Goal: Navigation & Orientation: Find specific page/section

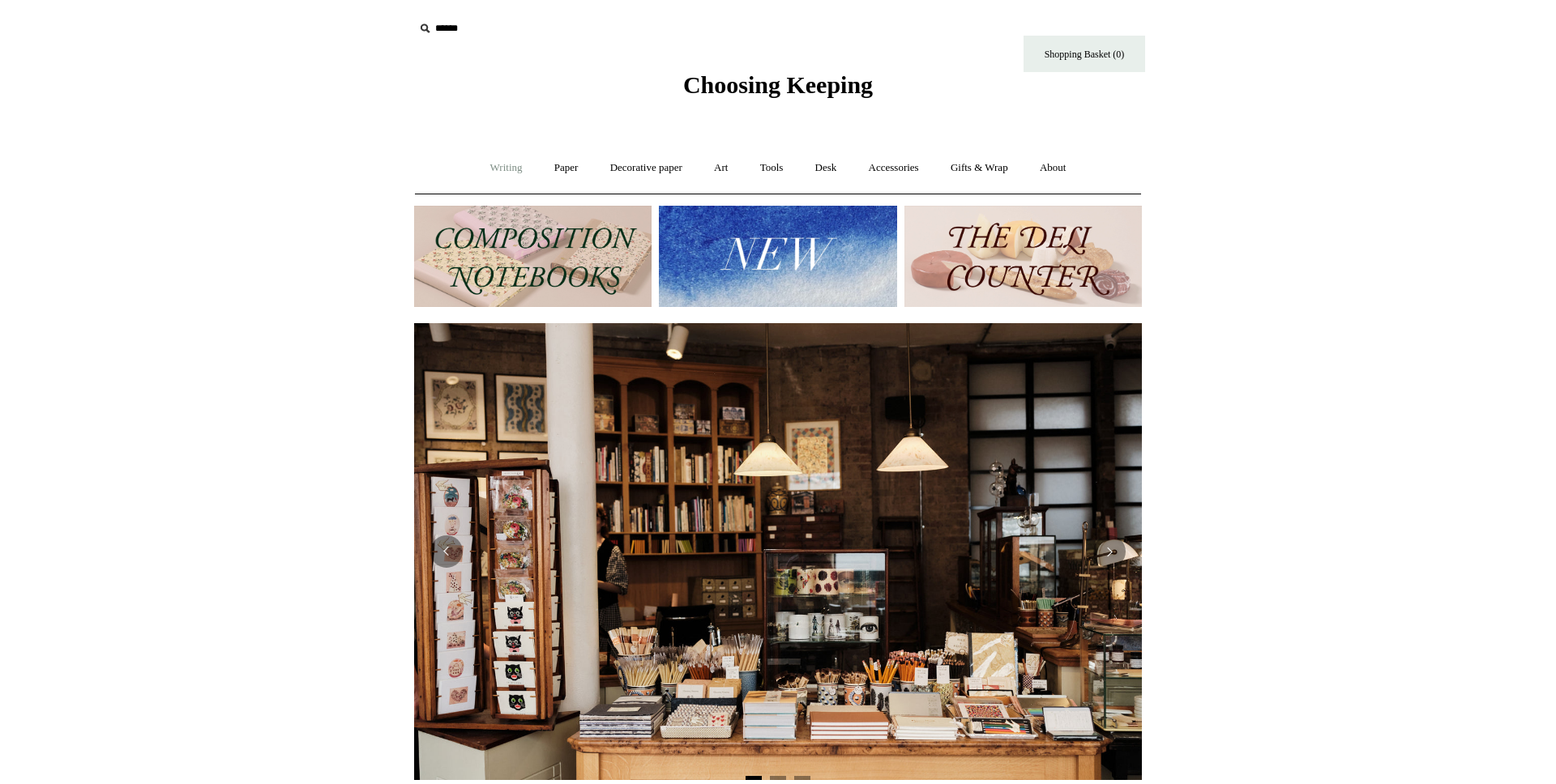
click at [483, 165] on link "Writing +" at bounding box center [507, 168] width 62 height 43
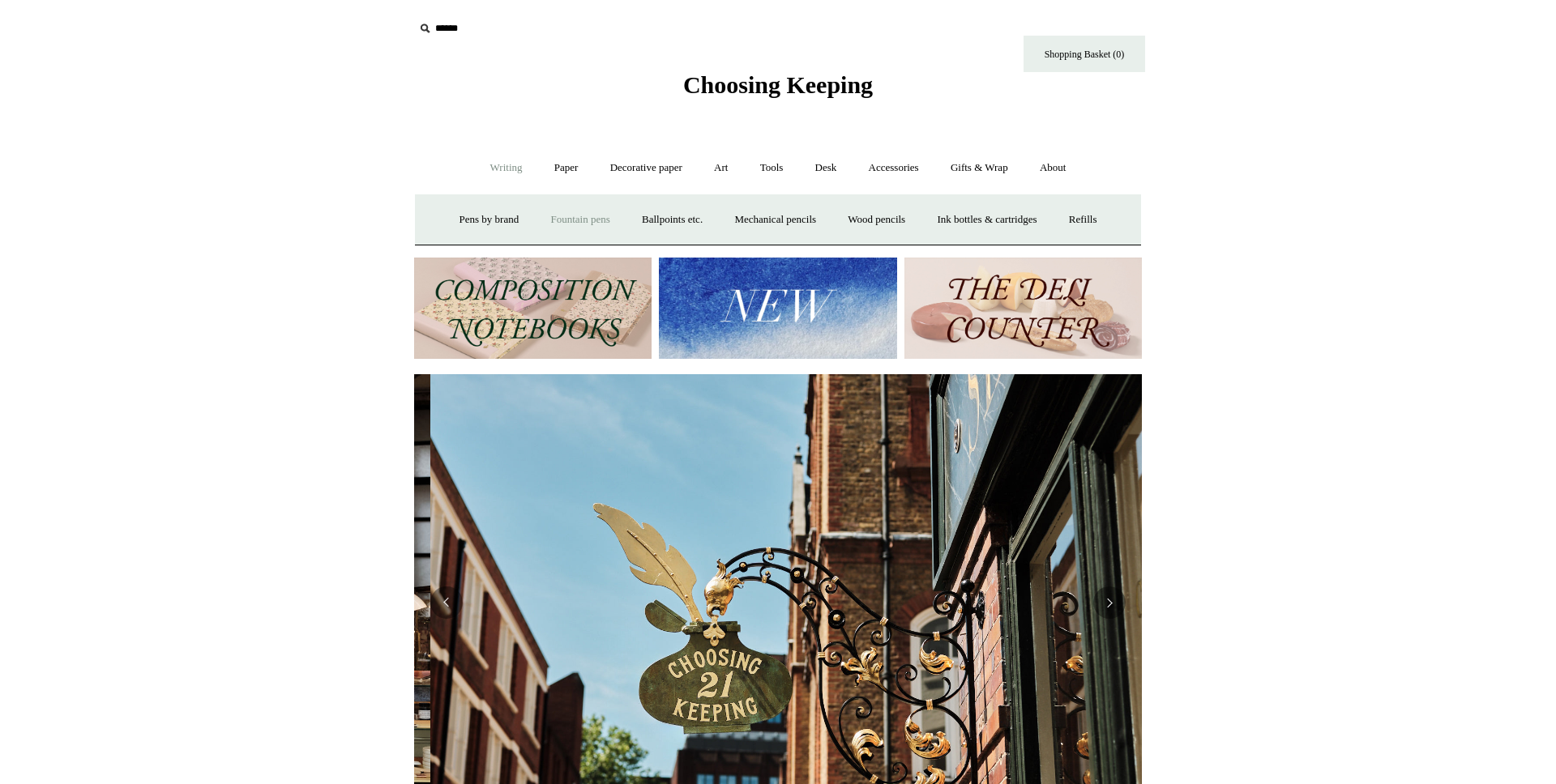
scroll to position [0, 727]
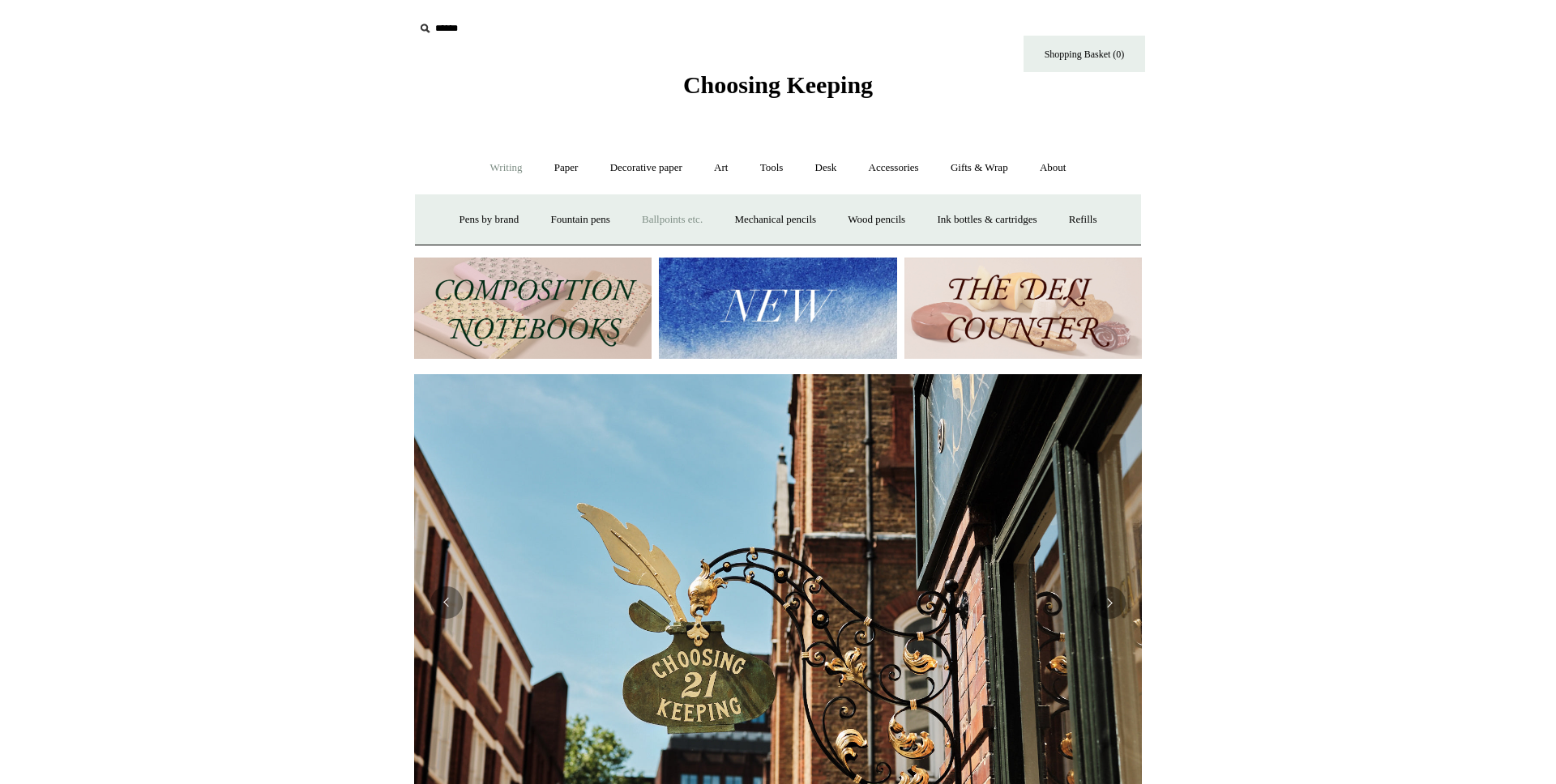
click at [655, 216] on link "Ballpoints etc. +" at bounding box center [672, 220] width 90 height 43
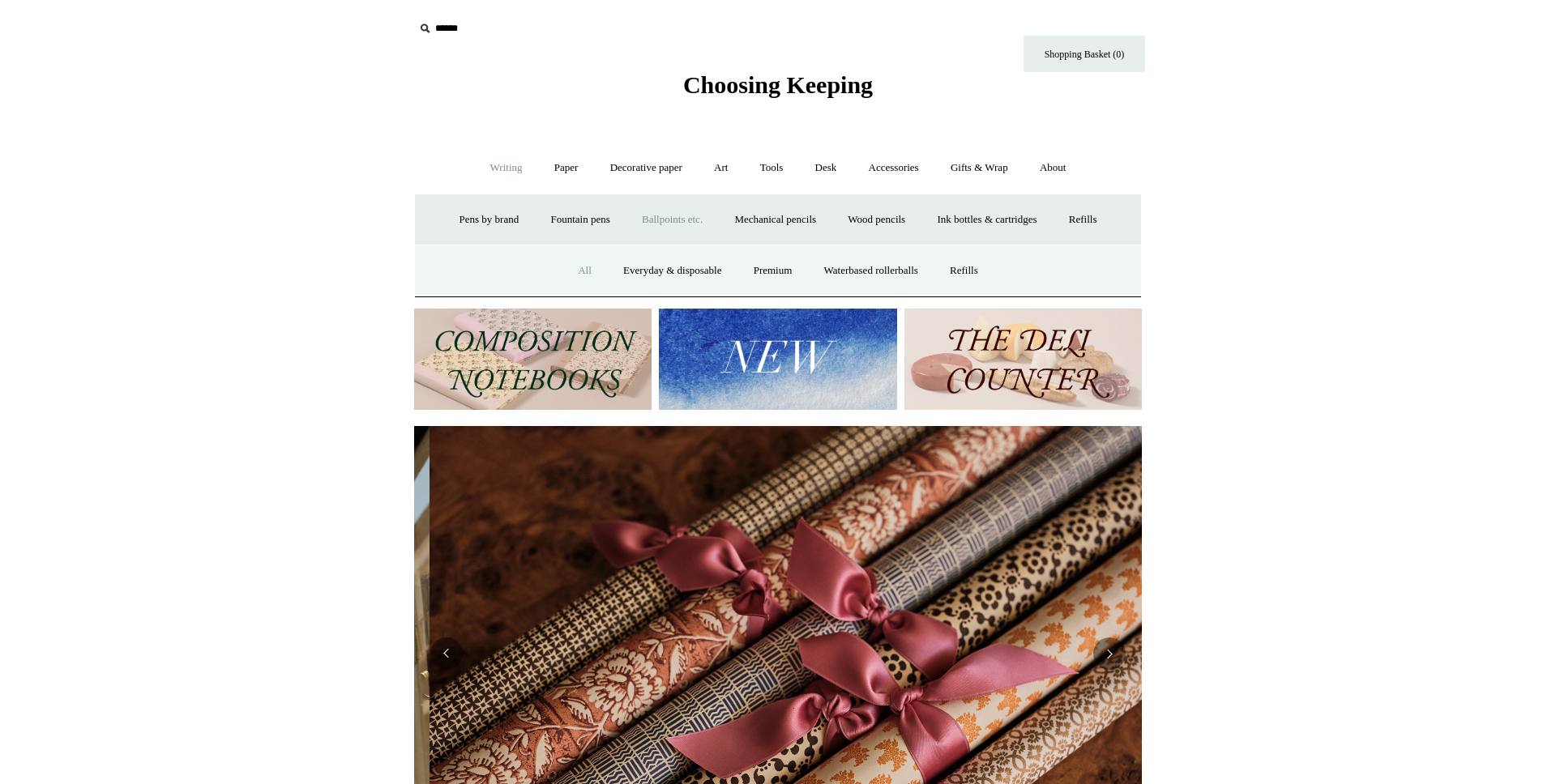
scroll to position [0, 1456]
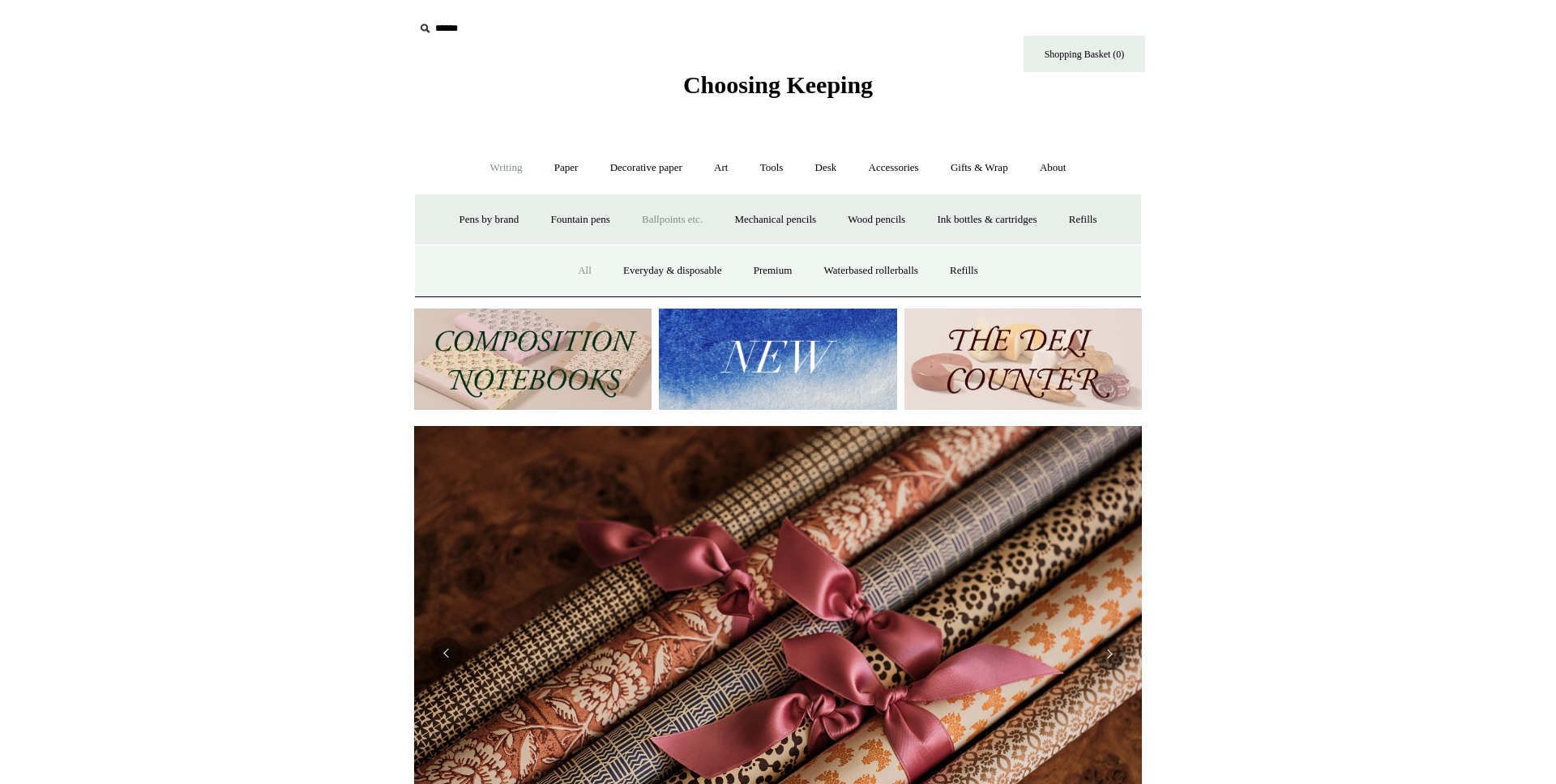
click at [569, 266] on link "All" at bounding box center [585, 271] width 43 height 43
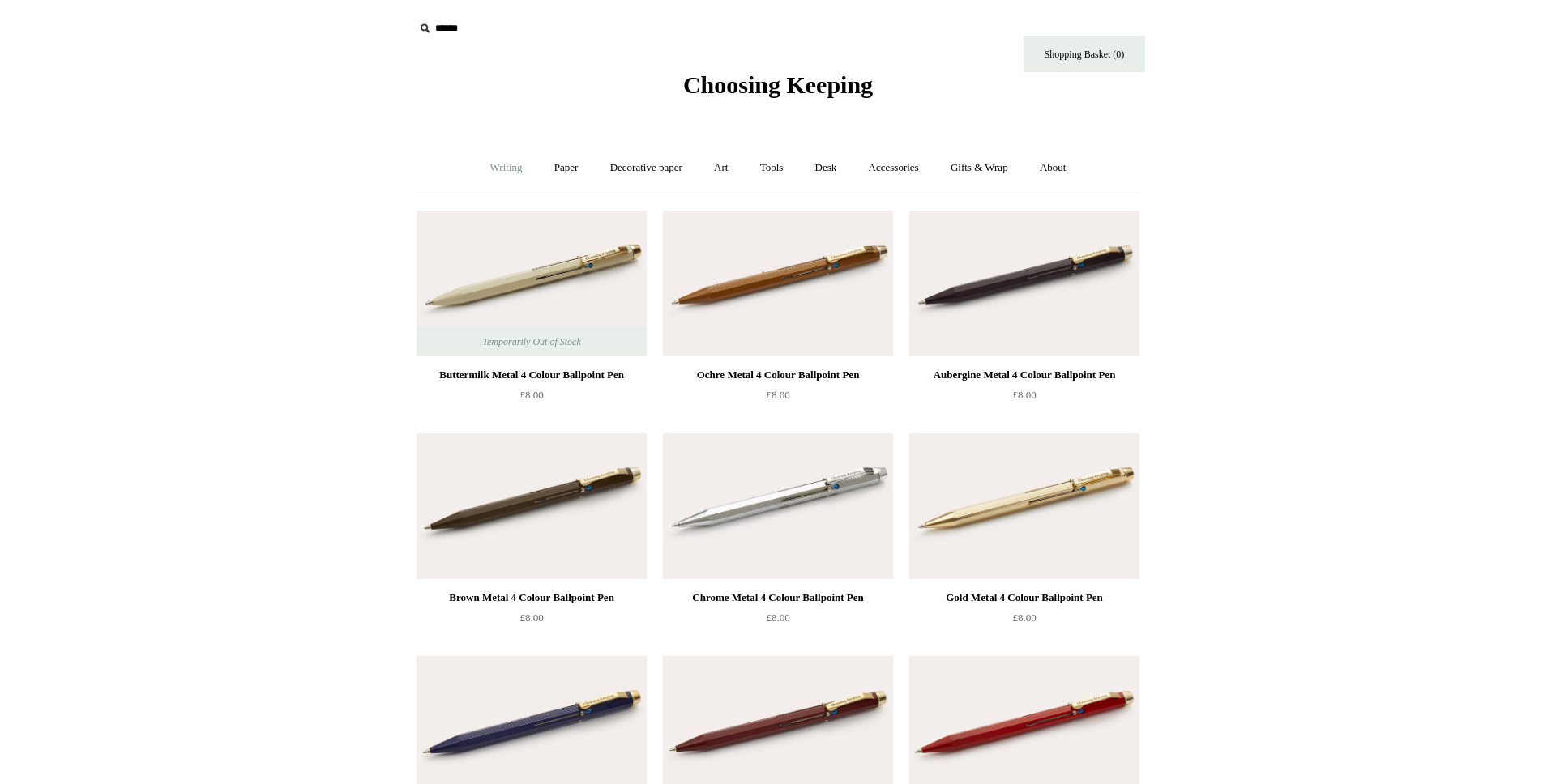
click at [496, 165] on link "Writing +" at bounding box center [507, 168] width 62 height 43
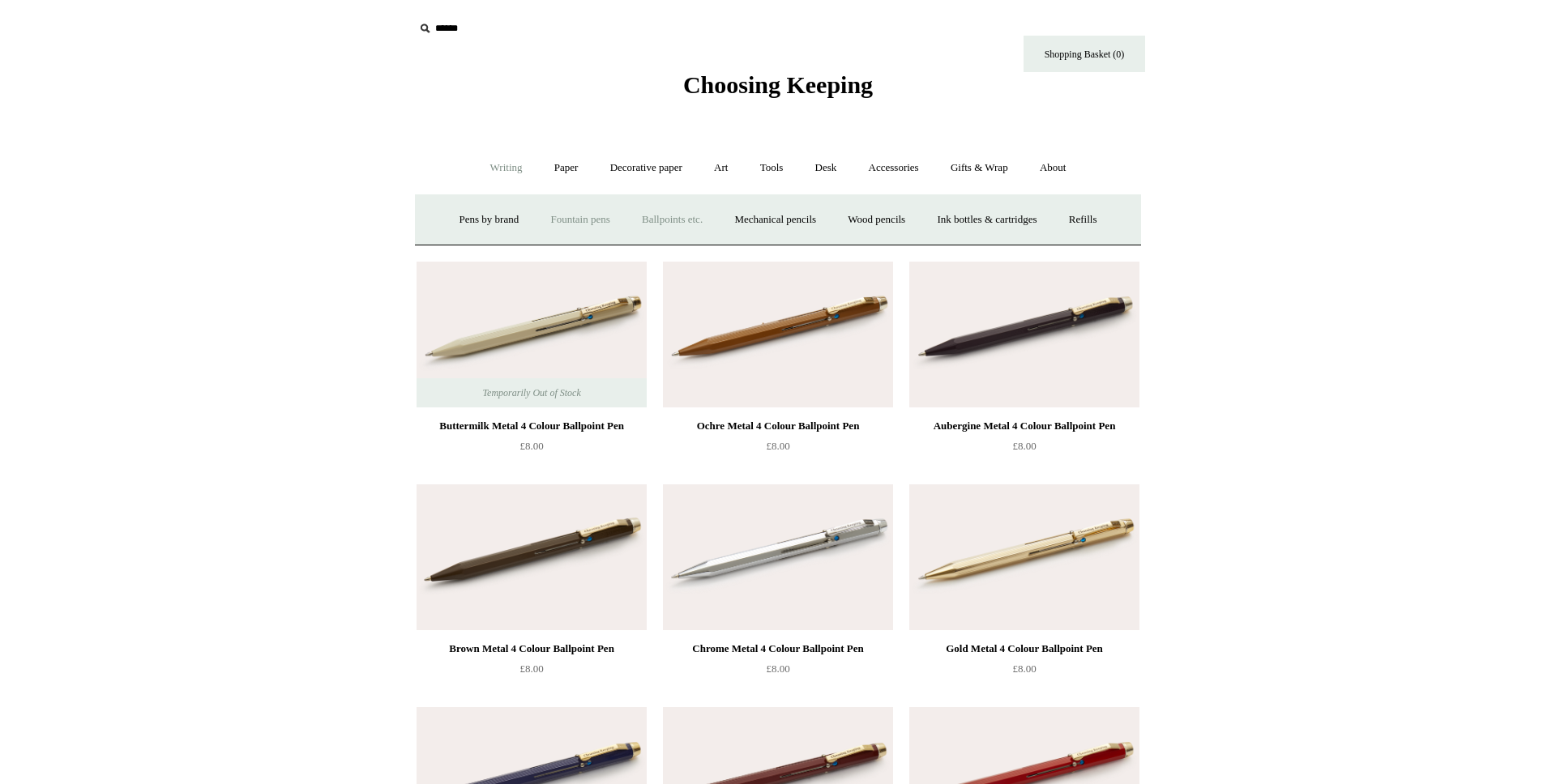
click at [556, 216] on link "Fountain pens +" at bounding box center [580, 220] width 88 height 43
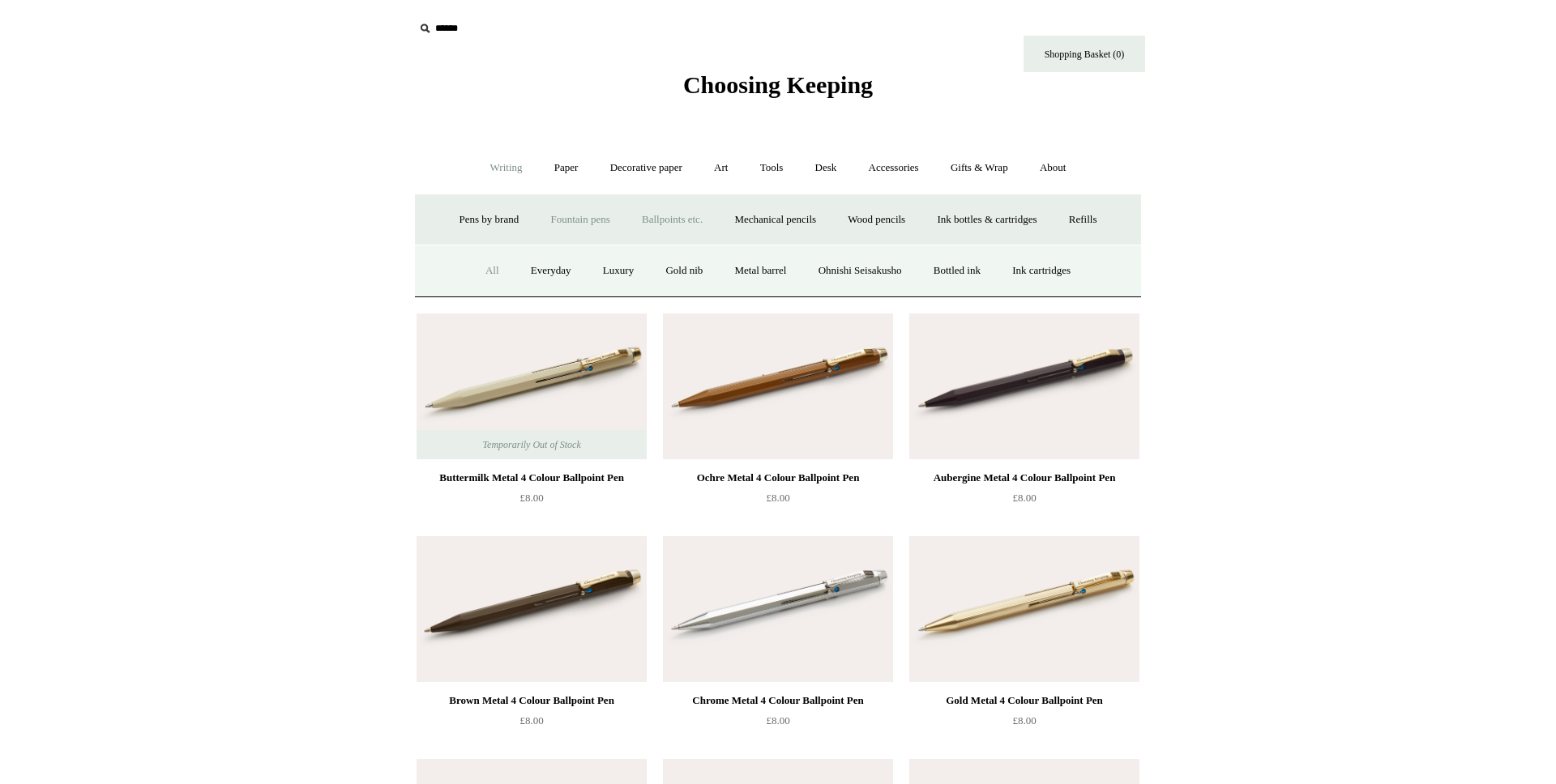
click at [474, 265] on link "All" at bounding box center [492, 271] width 43 height 43
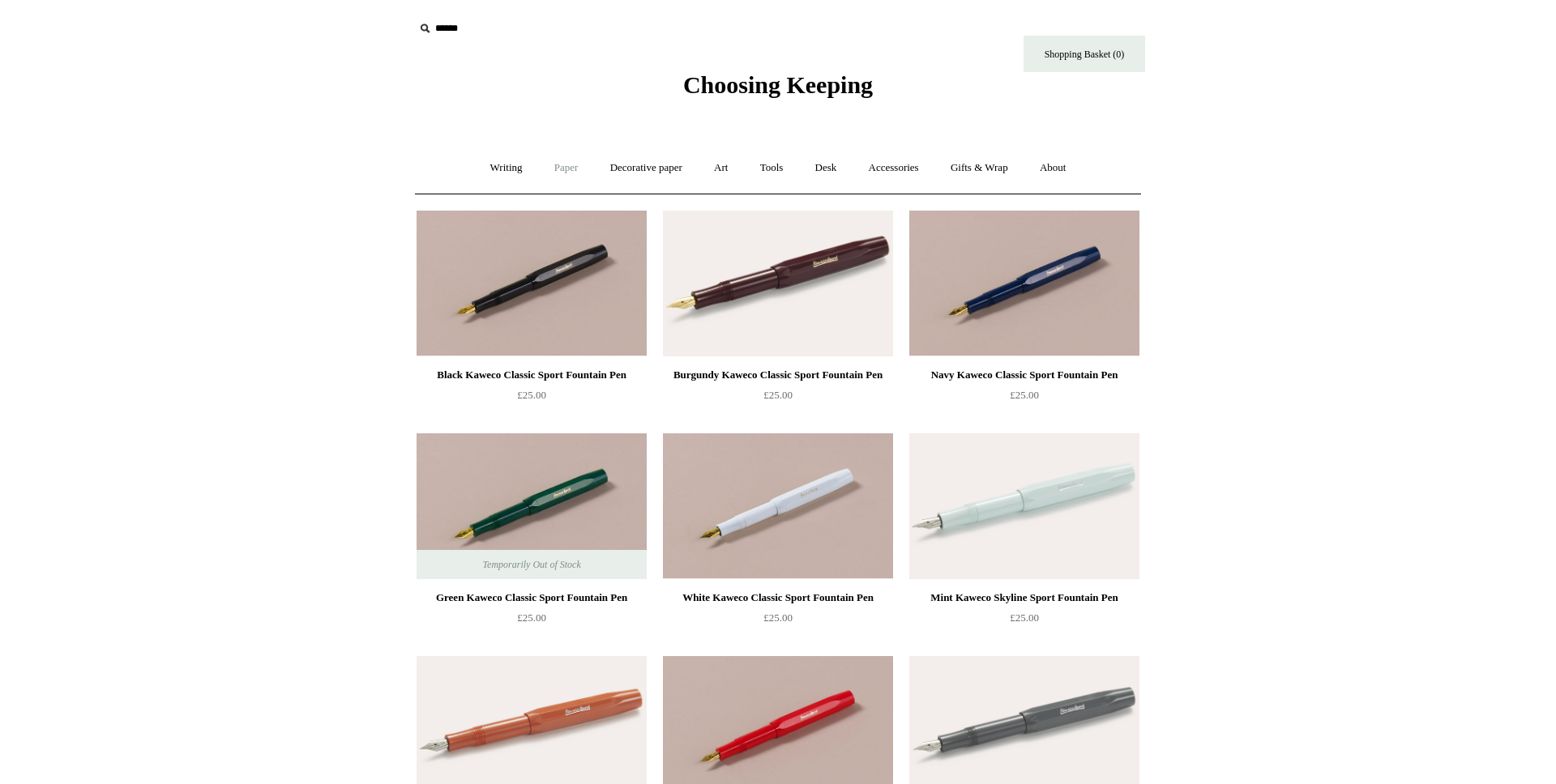
click at [562, 164] on link "Paper +" at bounding box center [566, 168] width 53 height 43
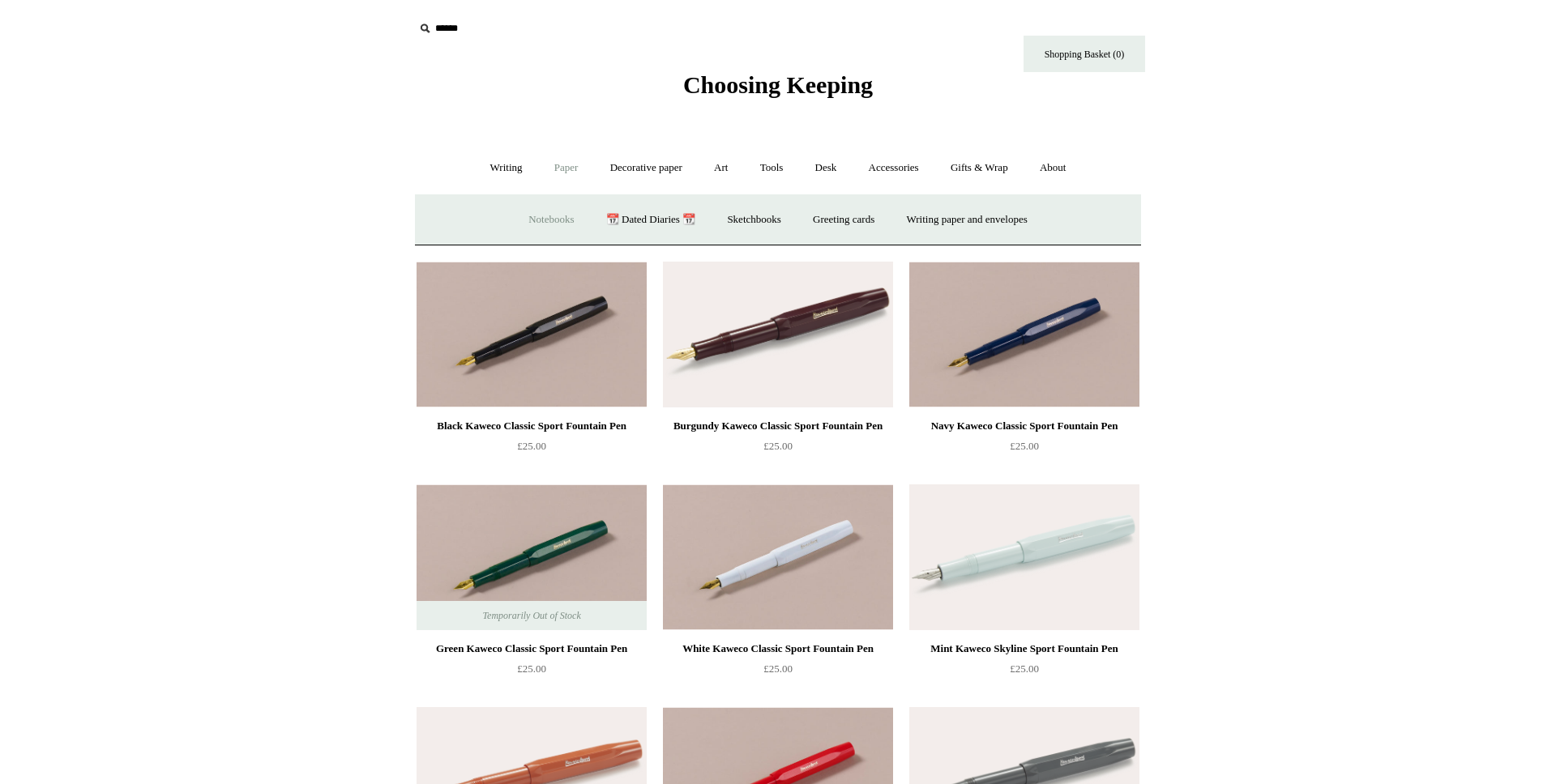
click at [547, 216] on link "Notebooks +" at bounding box center [550, 220] width 75 height 43
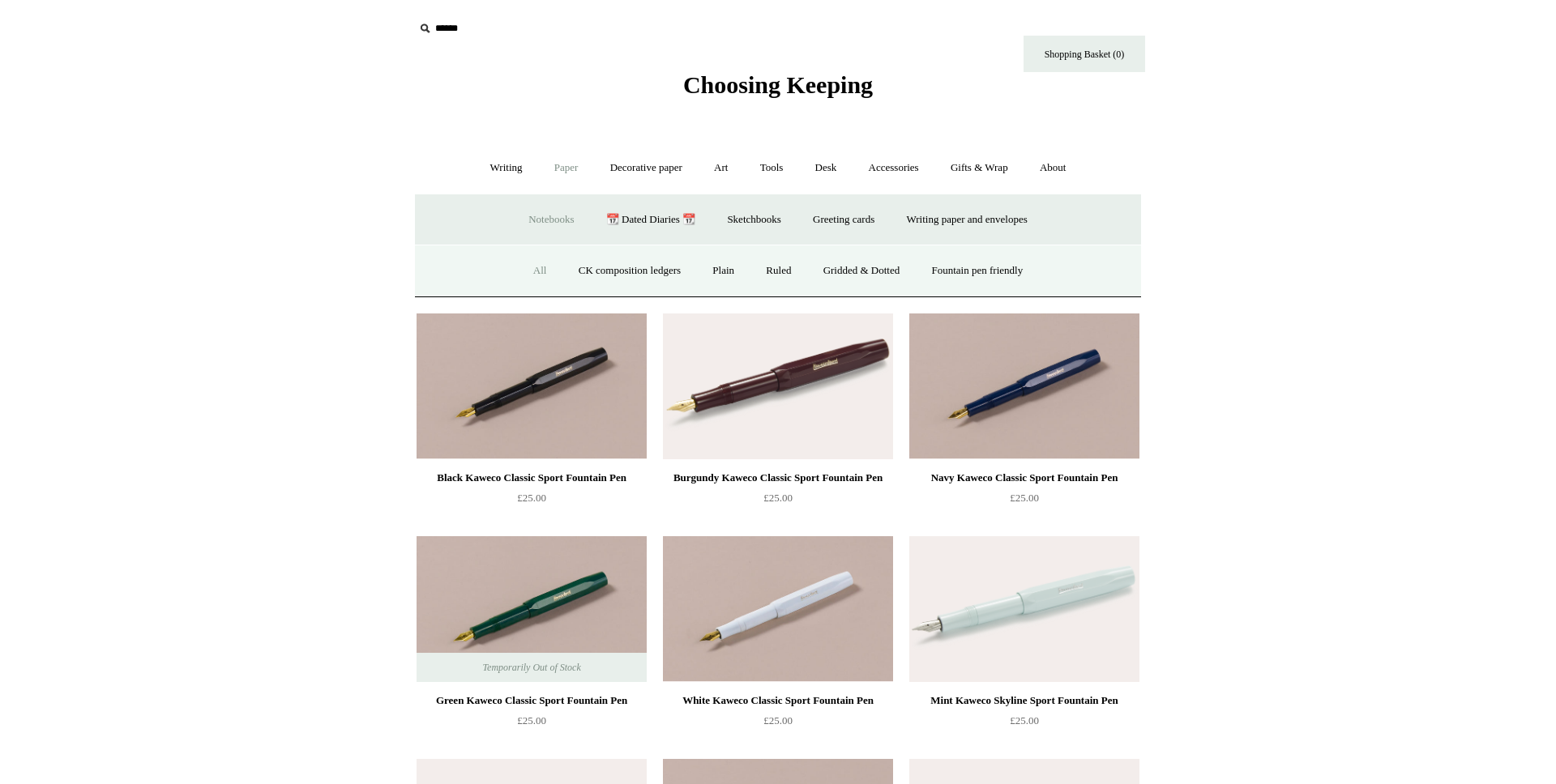
click at [529, 272] on link "All" at bounding box center [540, 271] width 43 height 43
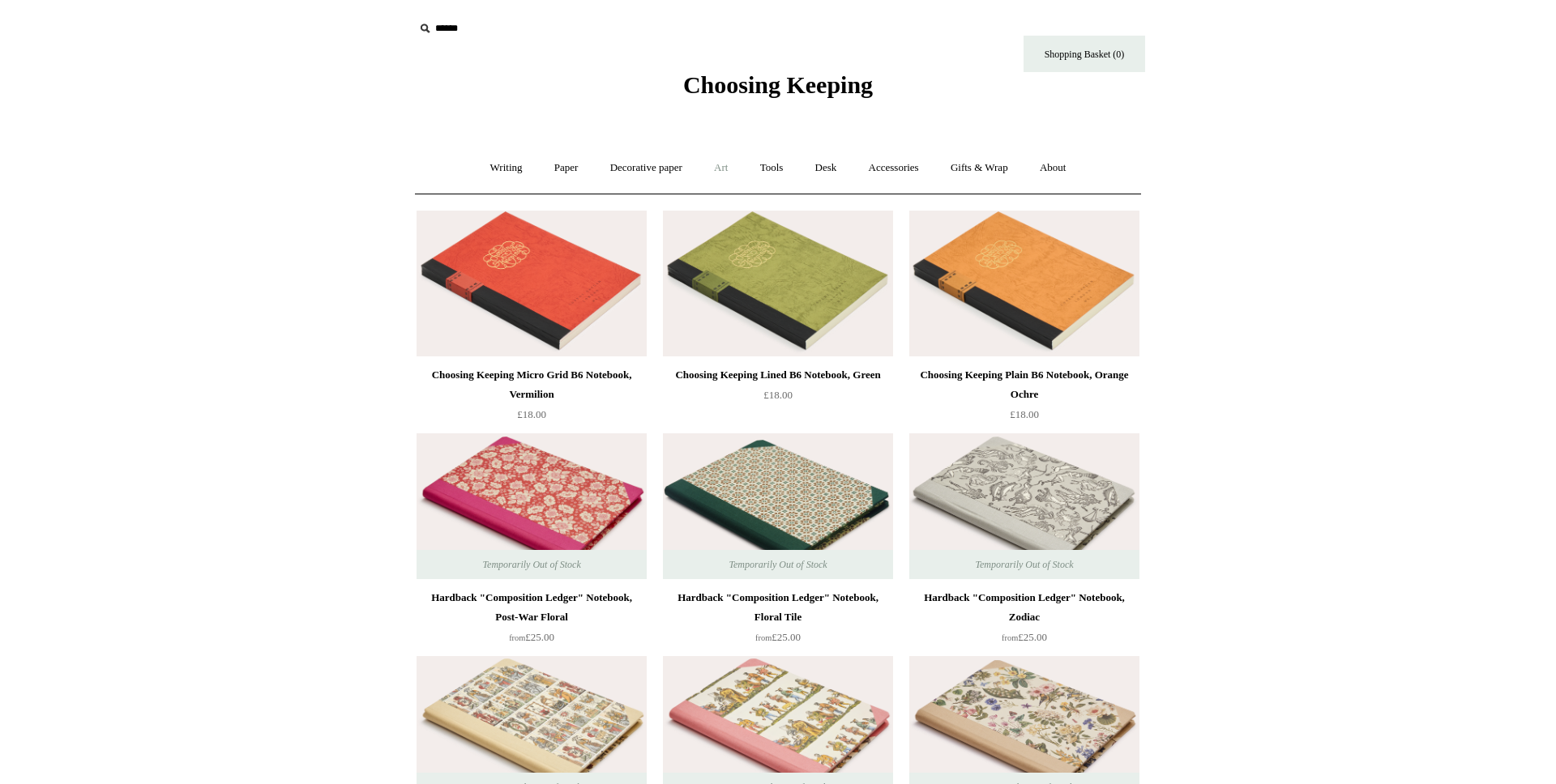
click at [725, 165] on link "Art +" at bounding box center [720, 168] width 43 height 43
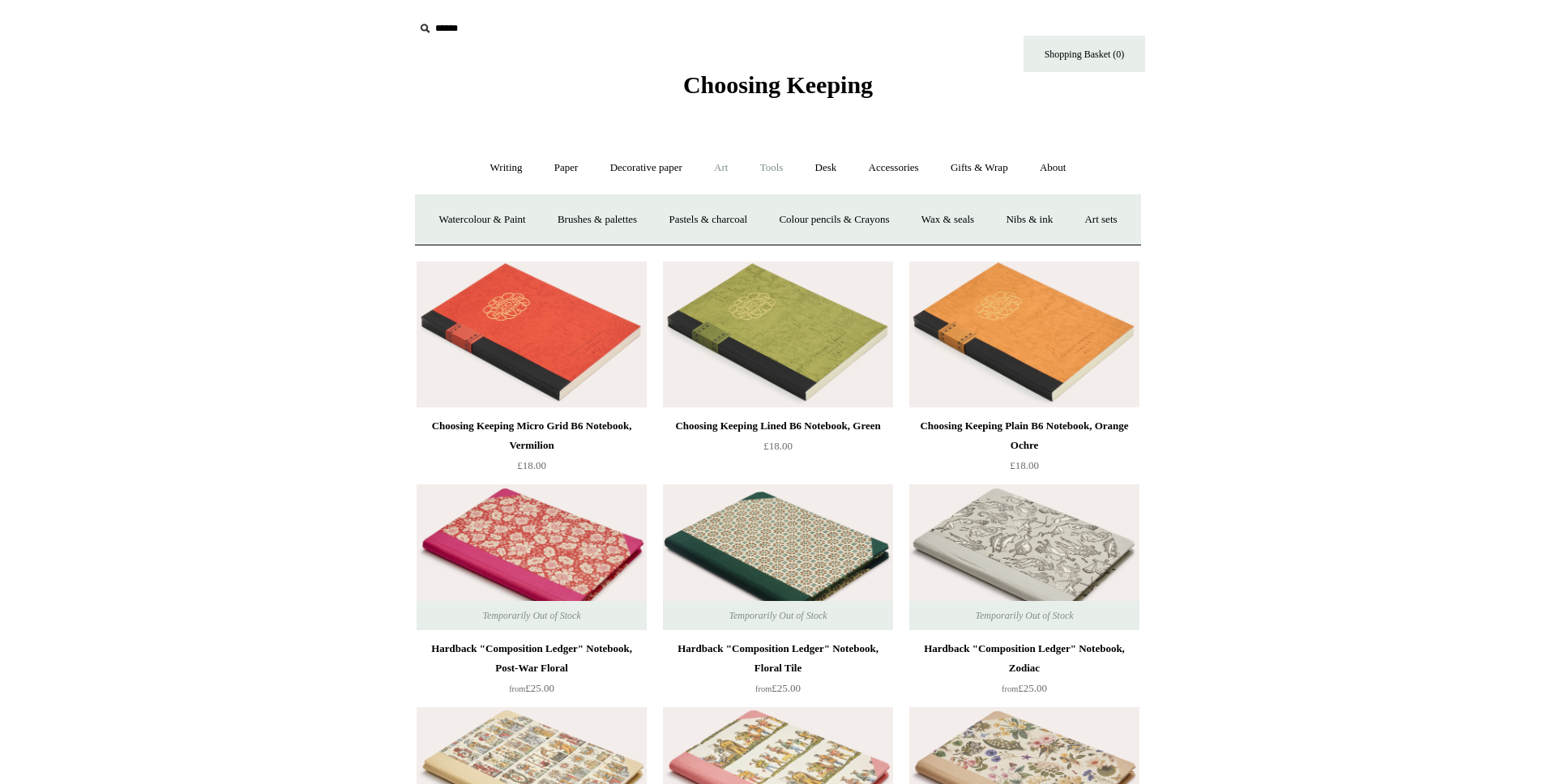
click at [778, 172] on link "Tools +" at bounding box center [771, 168] width 52 height 43
click at [821, 164] on link "Desk +" at bounding box center [825, 168] width 51 height 43
click at [832, 163] on link "Desk -" at bounding box center [825, 168] width 51 height 43
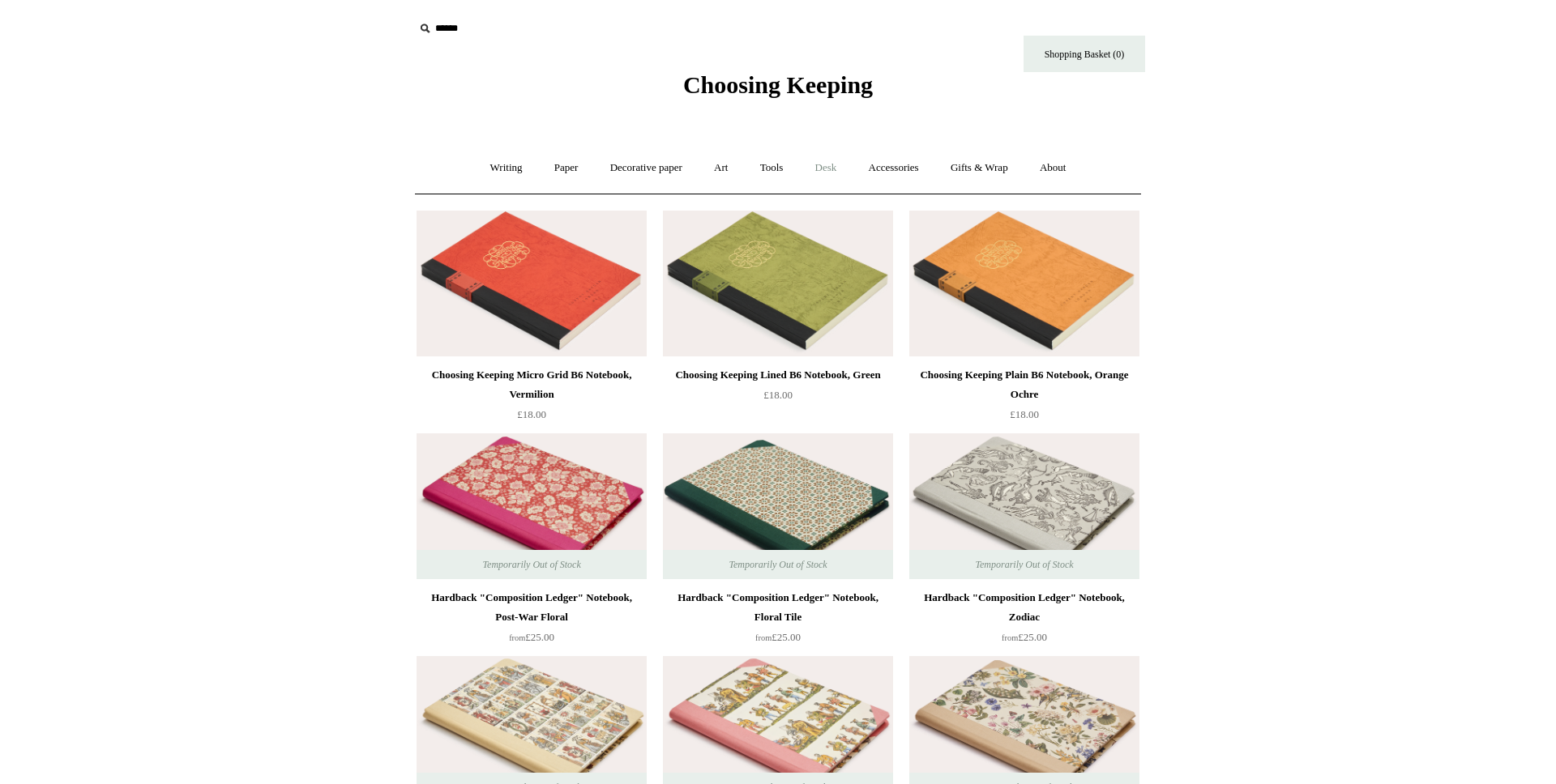
click at [832, 163] on link "Desk +" at bounding box center [825, 168] width 51 height 43
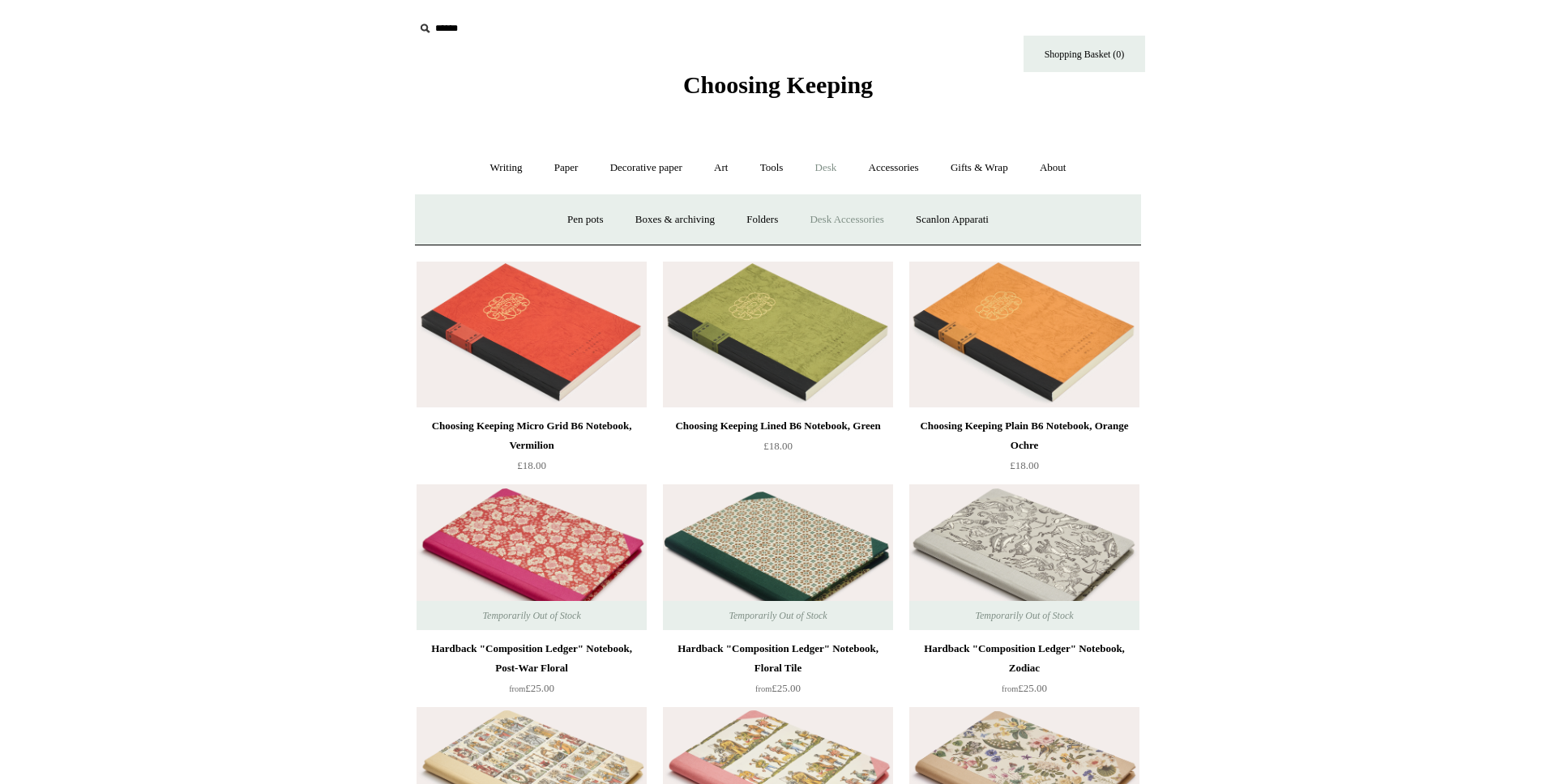
click at [829, 214] on link "Desk Accessories" at bounding box center [847, 220] width 103 height 43
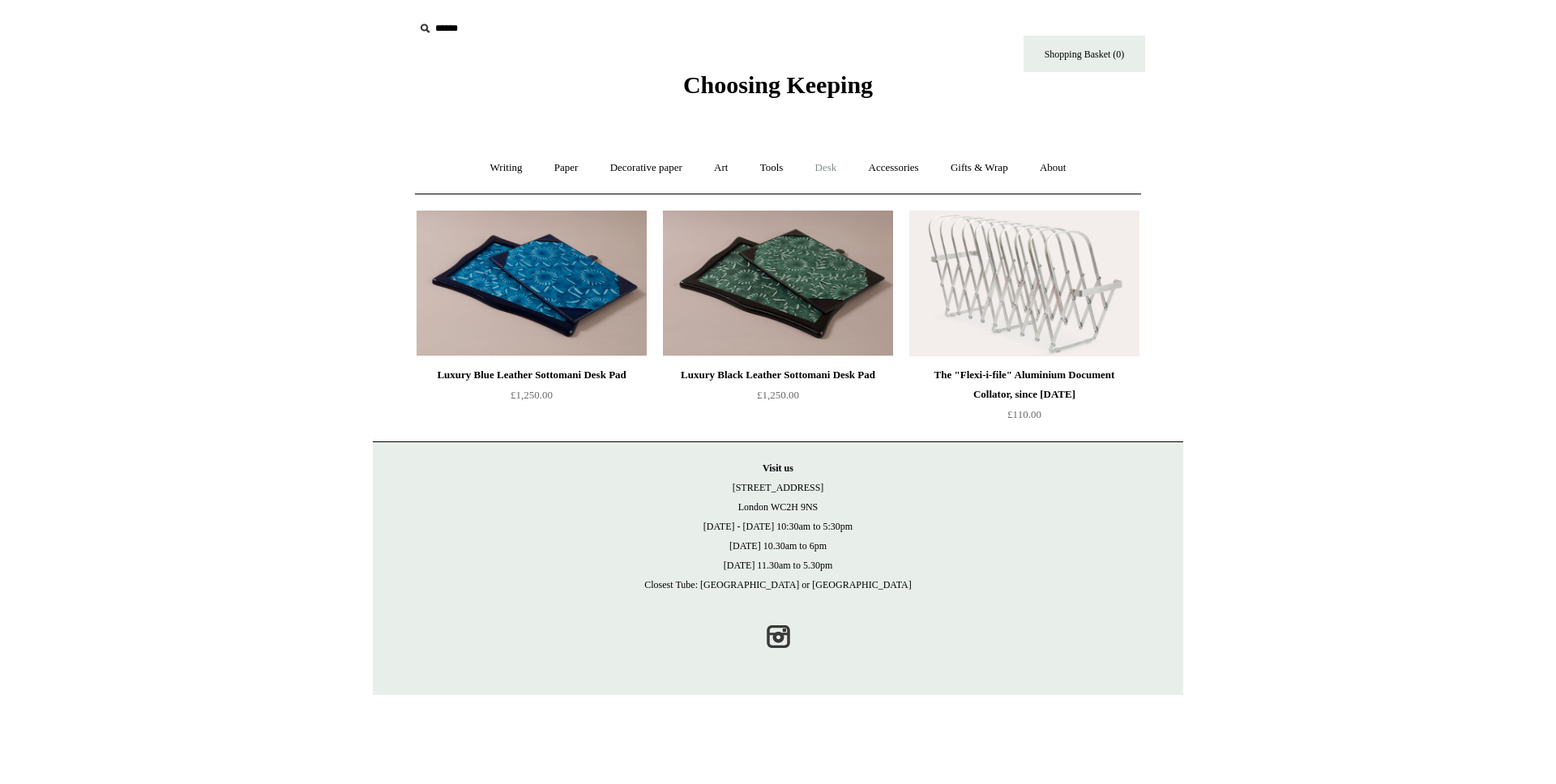
click at [821, 166] on link "Desk +" at bounding box center [825, 168] width 51 height 43
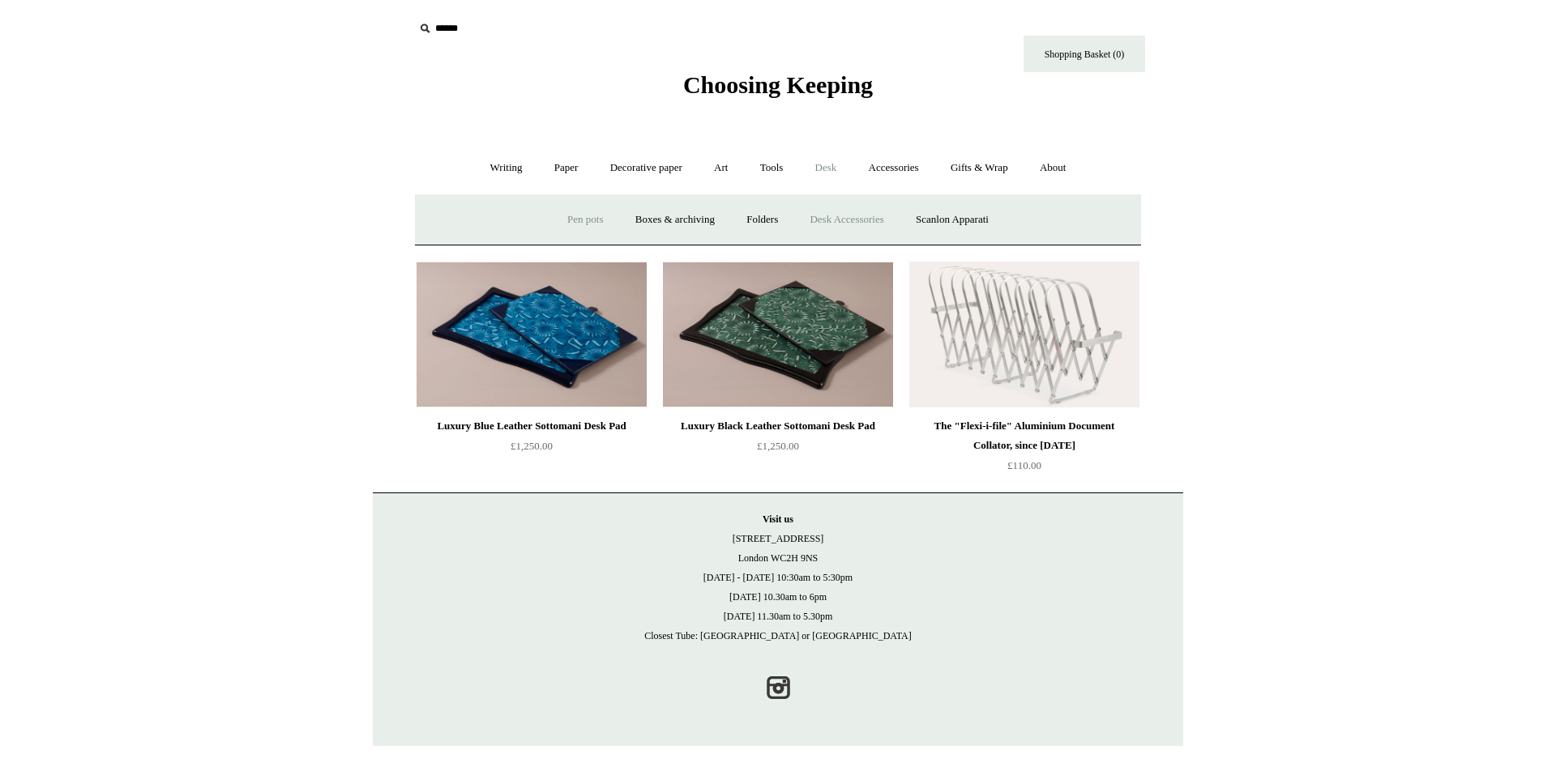
click at [572, 218] on link "Pen pots" at bounding box center [584, 220] width 64 height 43
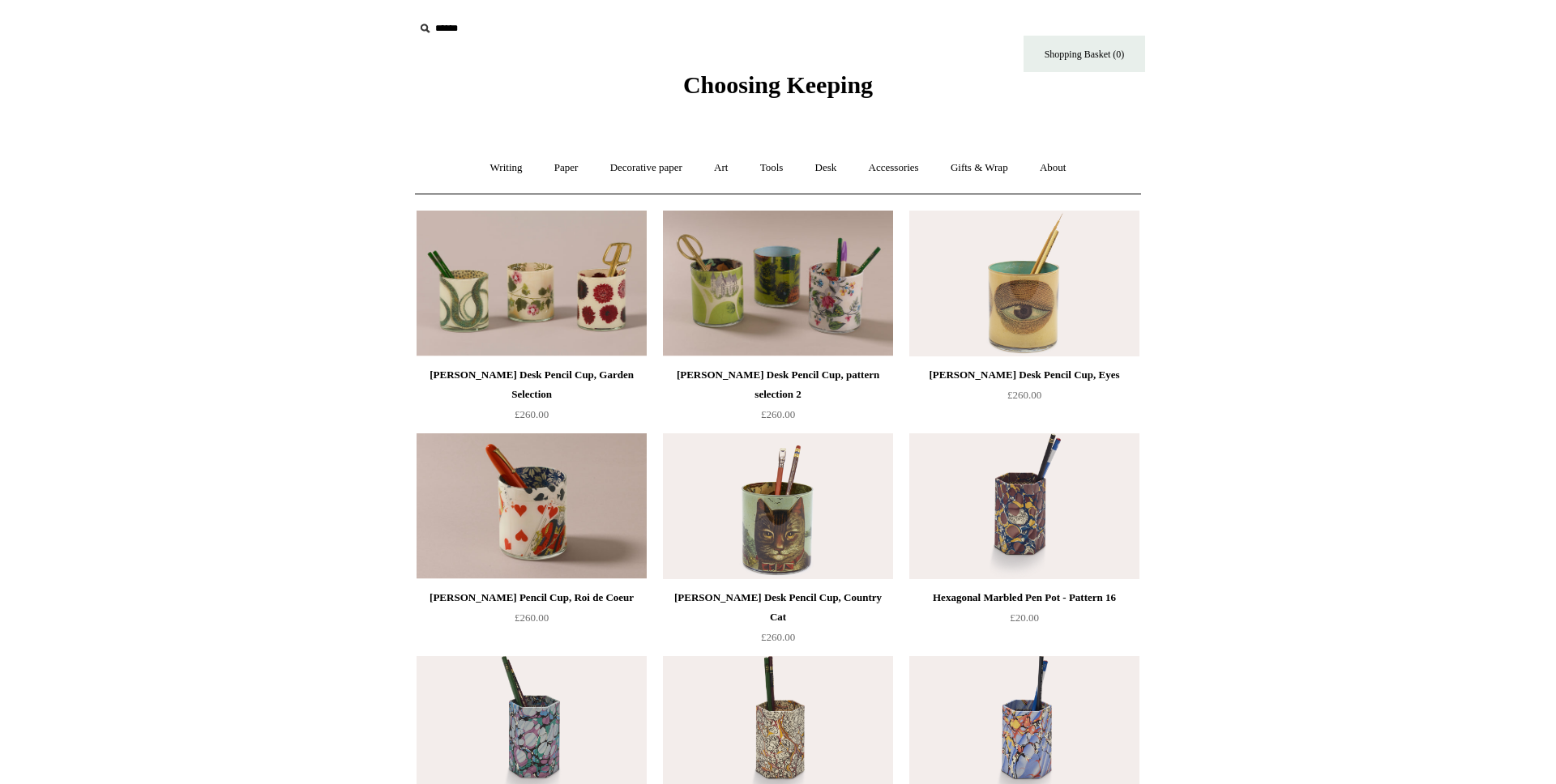
click at [706, 94] on span "Choosing Keeping" at bounding box center [777, 84] width 190 height 27
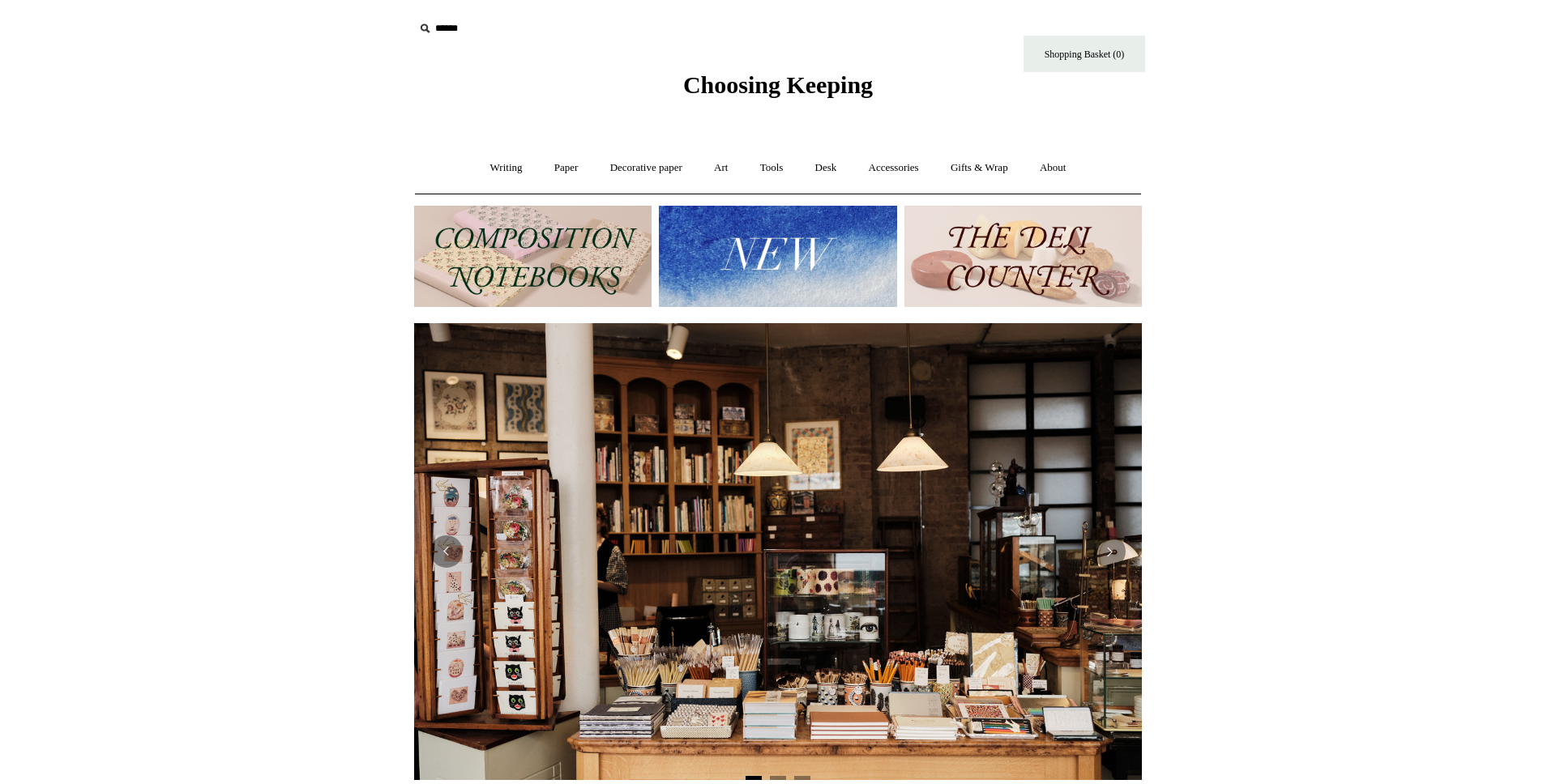
click at [1205, 114] on html "Menu Choosing Keeping * Shipping Information Shopping Basket (0) * ⤺ + +" at bounding box center [778, 683] width 1556 height 1365
